Goal: Transaction & Acquisition: Purchase product/service

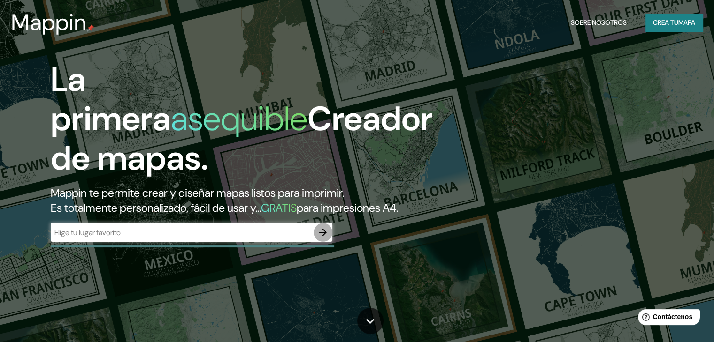
click at [323, 236] on icon "button" at bounding box center [323, 233] width 8 height 8
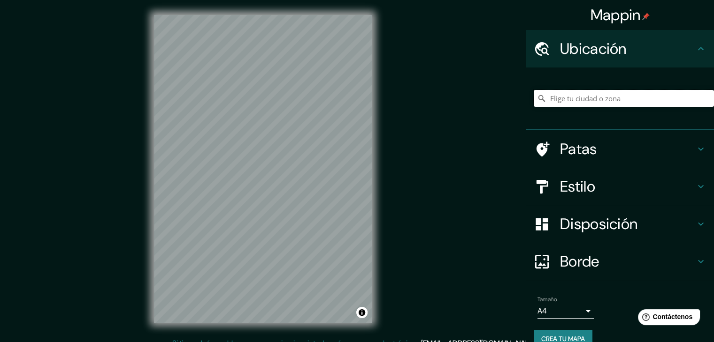
click at [676, 99] on input "Elige tu ciudad o zona" at bounding box center [623, 98] width 180 height 17
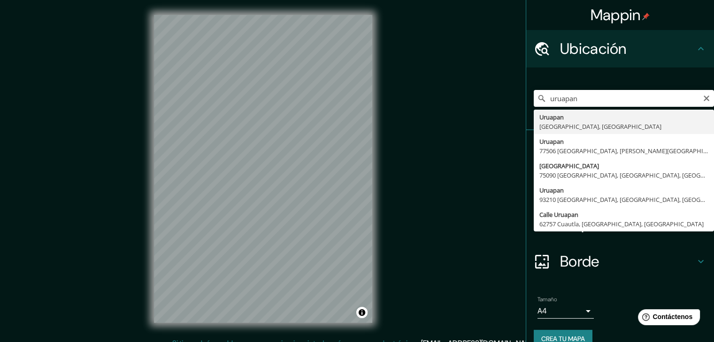
type input "[GEOGRAPHIC_DATA], [GEOGRAPHIC_DATA], [GEOGRAPHIC_DATA]"
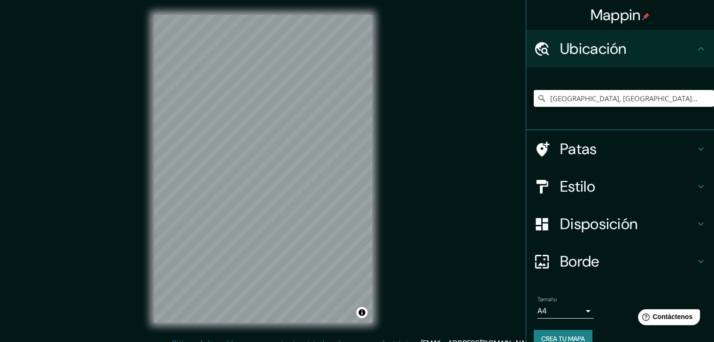
click at [695, 185] on icon at bounding box center [700, 186] width 11 height 11
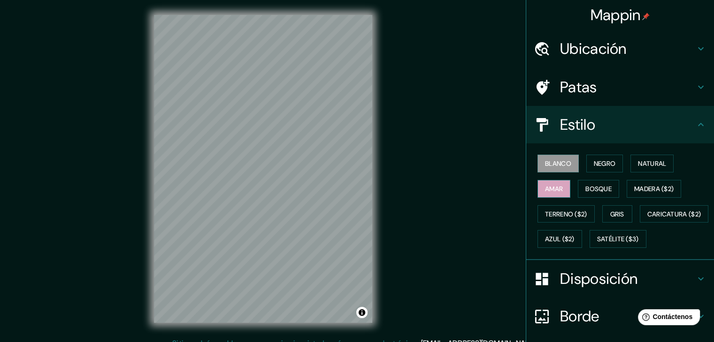
click at [537, 193] on button "Amar" at bounding box center [553, 189] width 33 height 18
click at [600, 185] on font "Bosque" at bounding box center [598, 189] width 26 height 8
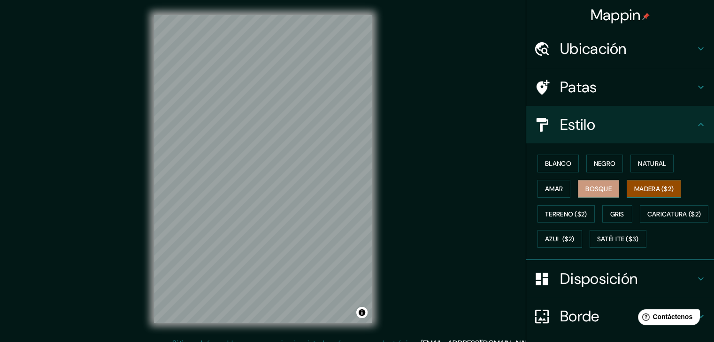
click at [634, 183] on font "Madera ($2)" at bounding box center [653, 189] width 39 height 12
click at [631, 167] on button "Natural" at bounding box center [651, 164] width 43 height 18
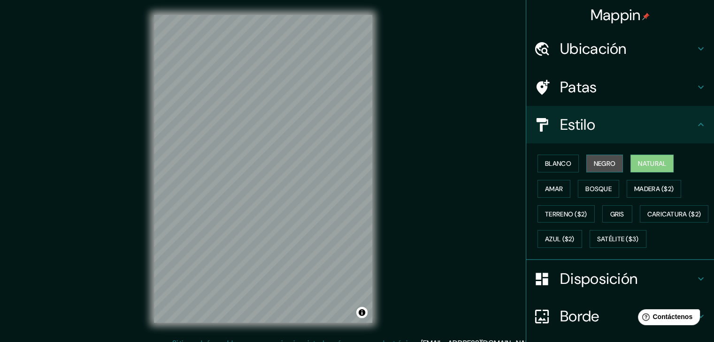
click at [602, 164] on font "Negro" at bounding box center [604, 164] width 22 height 8
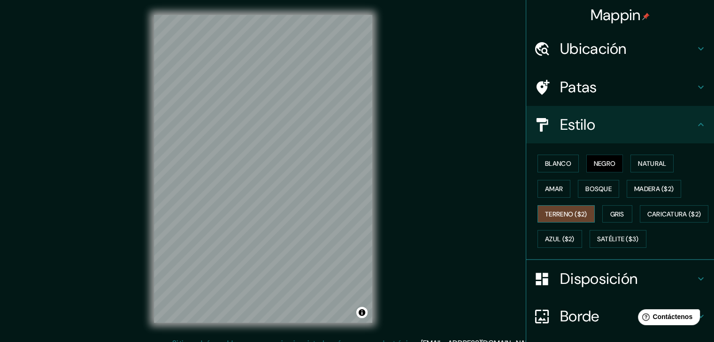
click at [558, 206] on button "Terreno ($2)" at bounding box center [565, 214] width 57 height 18
click at [610, 210] on font "Gris" at bounding box center [617, 214] width 14 height 8
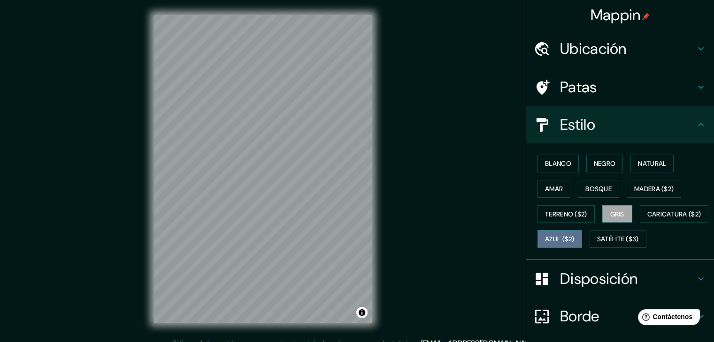
click at [574, 236] on font "Azul ($2)" at bounding box center [560, 240] width 30 height 8
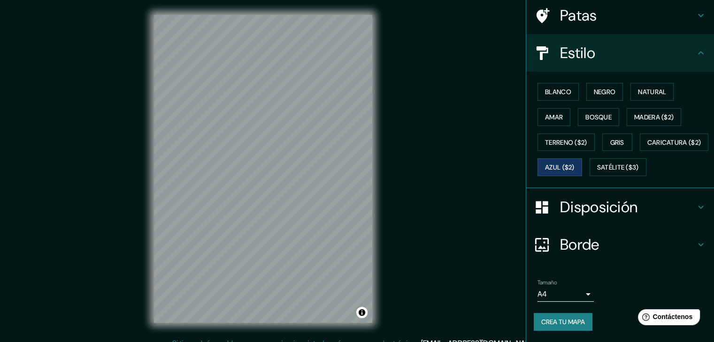
scroll to position [94, 0]
click at [618, 201] on font "Disposición" at bounding box center [598, 208] width 77 height 20
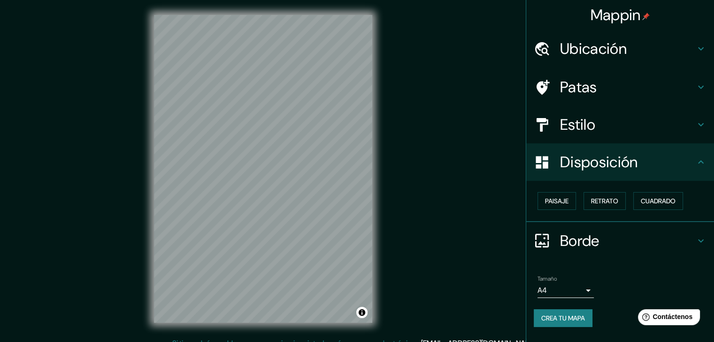
scroll to position [0, 0]
click at [570, 201] on button "Paisaje" at bounding box center [556, 201] width 38 height 18
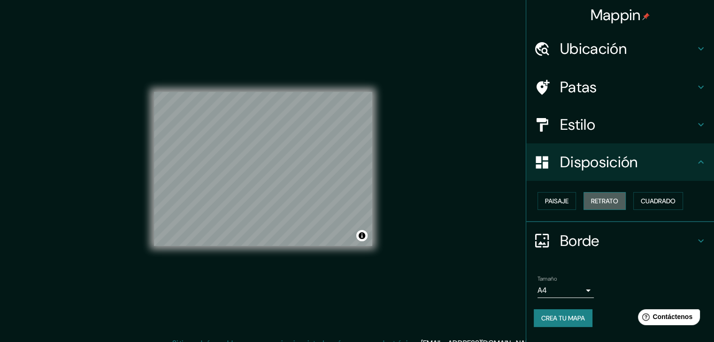
click at [591, 201] on font "Retrato" at bounding box center [604, 201] width 27 height 8
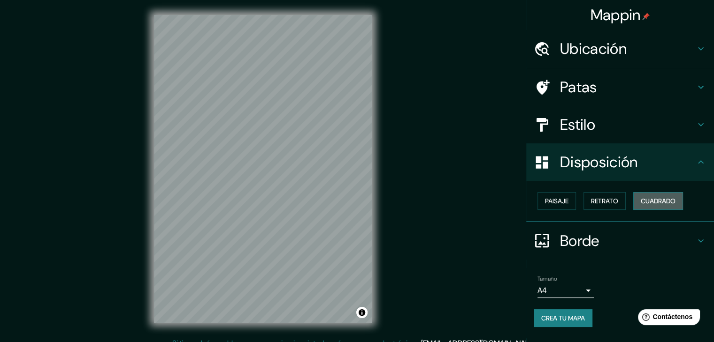
click at [645, 203] on font "Cuadrado" at bounding box center [657, 201] width 35 height 8
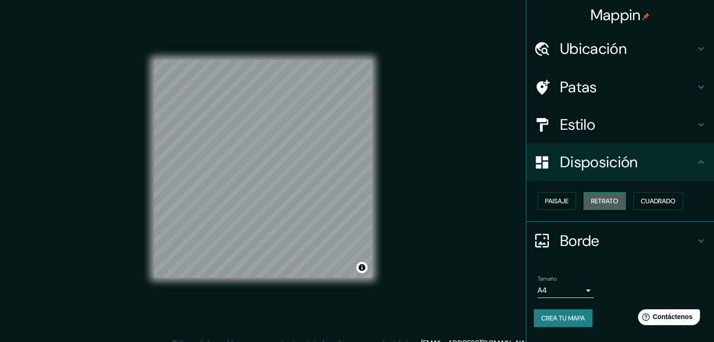
click at [611, 203] on font "Retrato" at bounding box center [604, 201] width 27 height 8
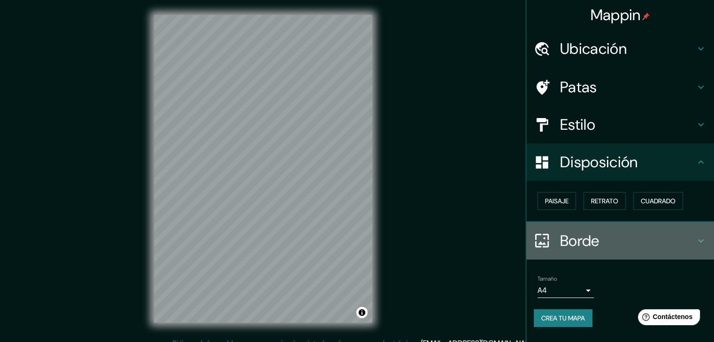
click at [623, 237] on h4 "Borde" at bounding box center [627, 241] width 135 height 19
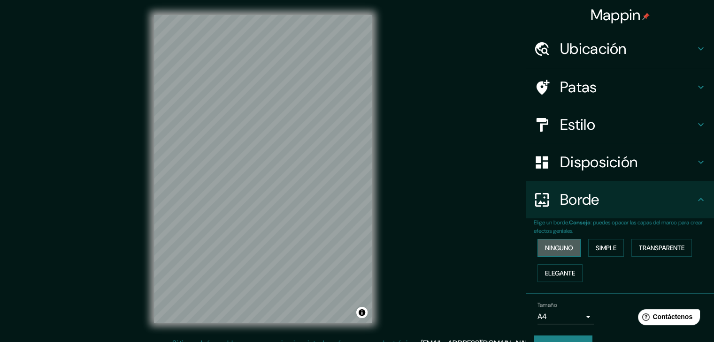
click at [550, 247] on font "Ninguno" at bounding box center [559, 248] width 28 height 8
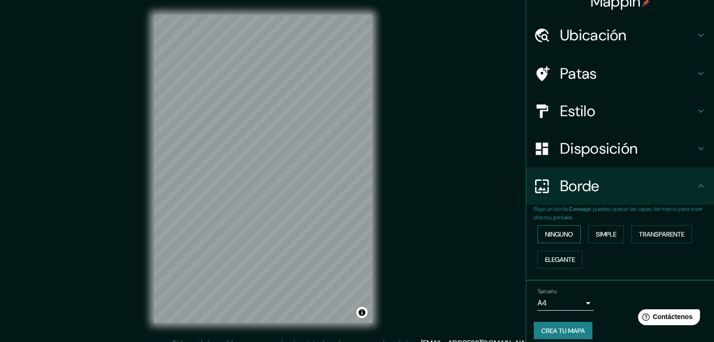
scroll to position [21, 0]
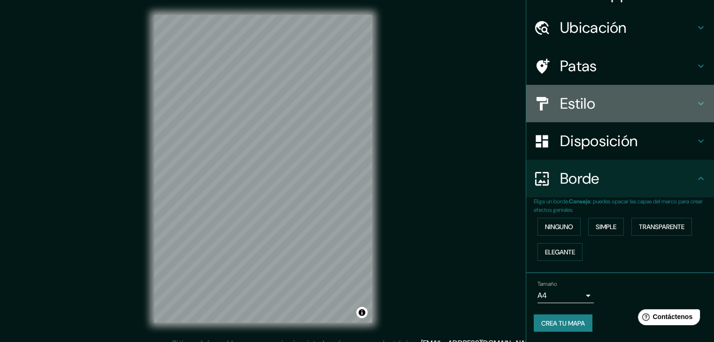
click at [566, 106] on font "Estilo" at bounding box center [577, 104] width 35 height 20
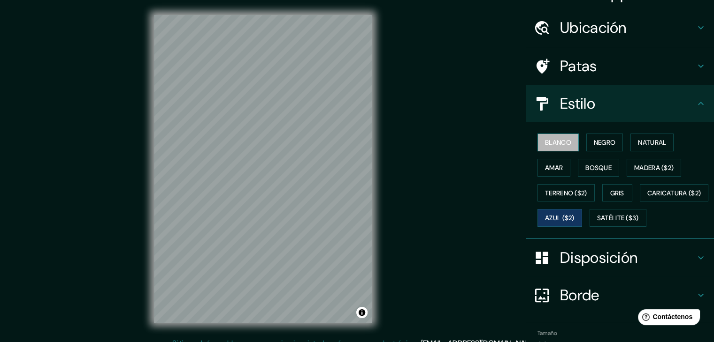
click at [548, 141] on font "Blanco" at bounding box center [558, 142] width 26 height 8
click at [645, 138] on font "Natural" at bounding box center [652, 142] width 28 height 8
